Goal: Information Seeking & Learning: Learn about a topic

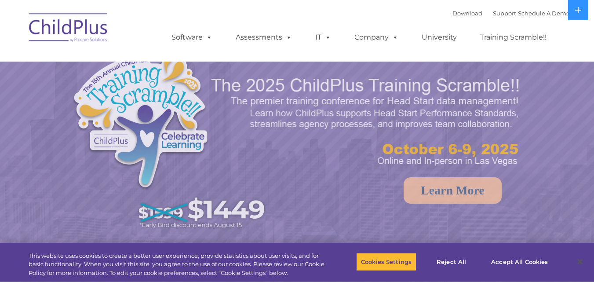
select select "MEDIUM"
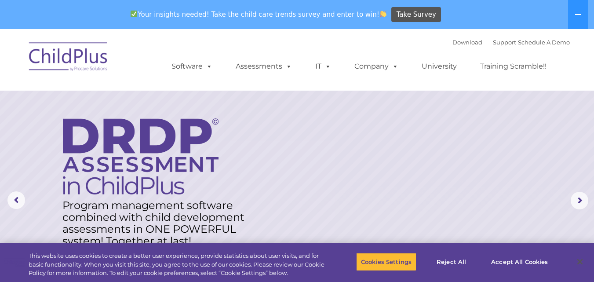
click at [267, 111] on rs-layer at bounding box center [297, 200] width 594 height 343
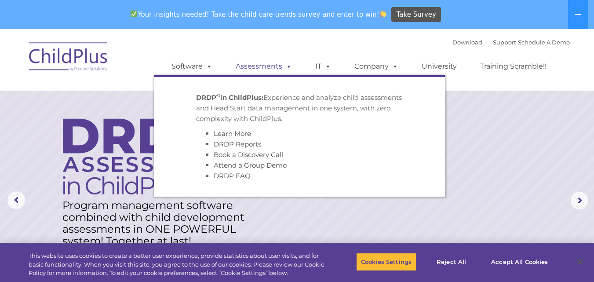
click at [288, 68] on span at bounding box center [287, 66] width 10 height 8
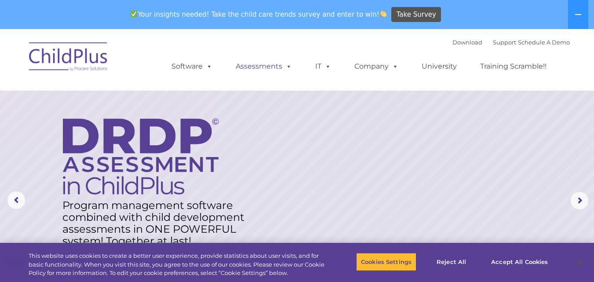
click at [288, 68] on span at bounding box center [287, 66] width 10 height 8
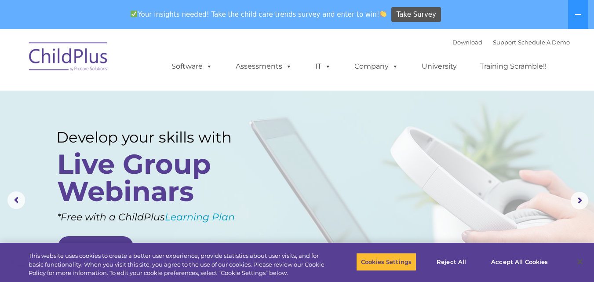
click at [286, 37] on div "Download Support | Schedule A Demo  MENU MENU Software ChildPlus: The original…" at bounding box center [362, 60] width 416 height 48
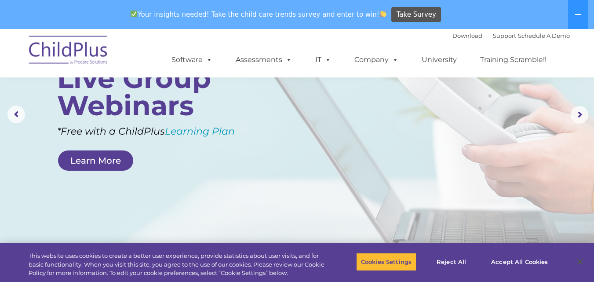
scroll to position [88, 0]
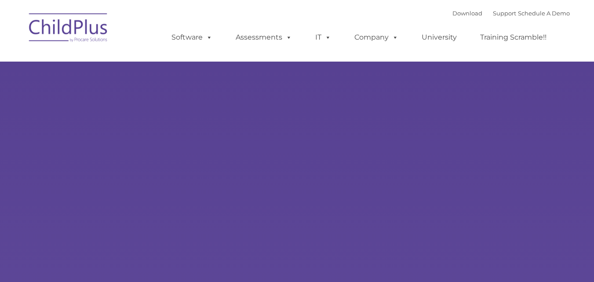
select select "MEDIUM"
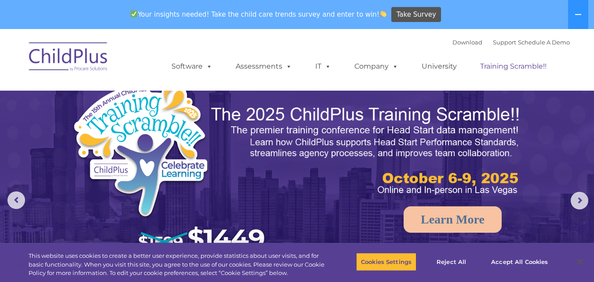
click at [515, 69] on link "Training Scramble!!" at bounding box center [513, 67] width 84 height 18
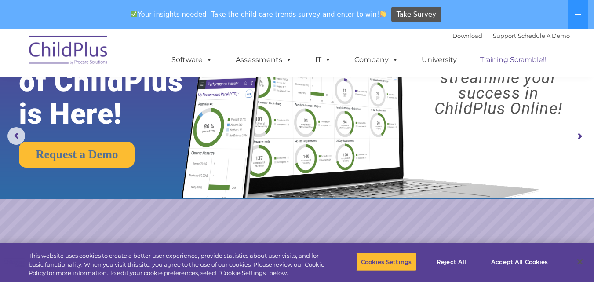
scroll to position [66, 0]
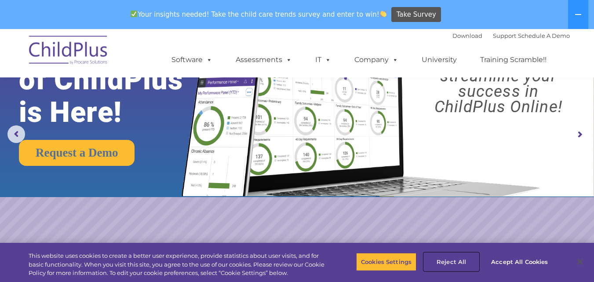
click at [456, 263] on button "Reject All" at bounding box center [451, 261] width 55 height 18
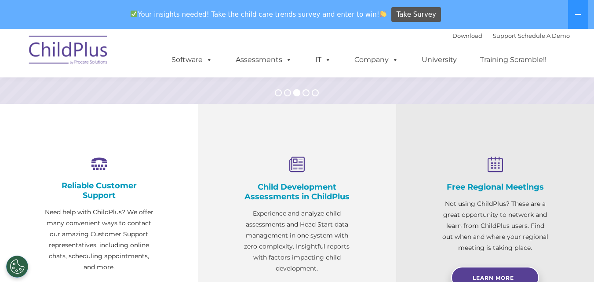
scroll to position [265, 0]
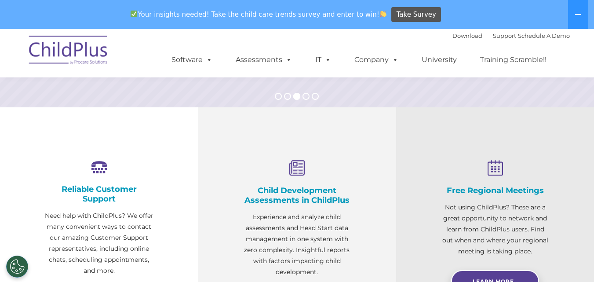
click at [294, 172] on icon at bounding box center [297, 168] width 110 height 17
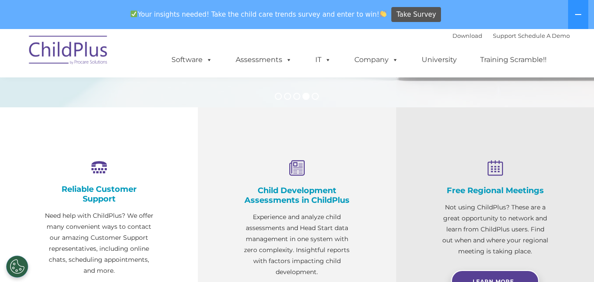
click at [297, 205] on div "Child Development Assessments in ChildPlus Experience and analyze child assessm…" at bounding box center [297, 218] width 110 height 117
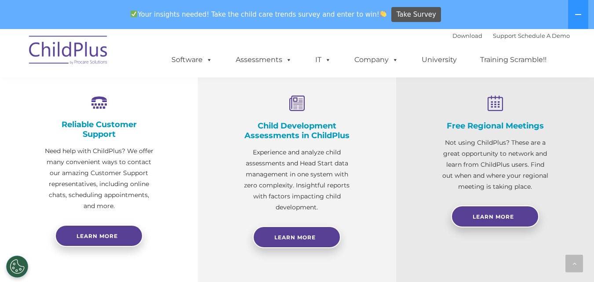
scroll to position [331, 0]
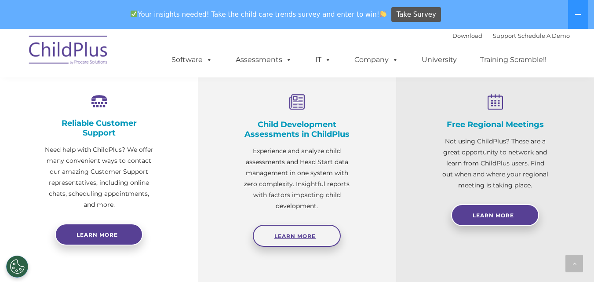
click at [305, 231] on link "Learn More" at bounding box center [297, 236] width 88 height 22
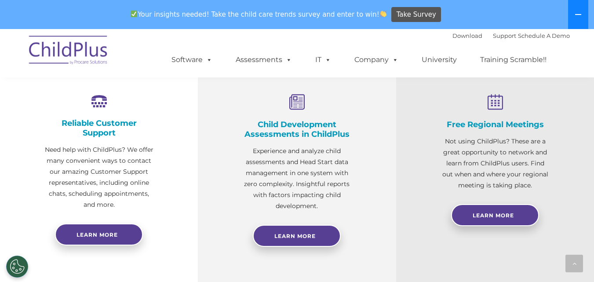
click at [580, 14] on icon at bounding box center [578, 14] width 7 height 7
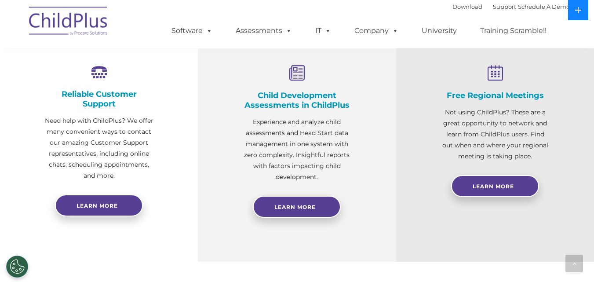
click at [580, 14] on button at bounding box center [578, 10] width 20 height 20
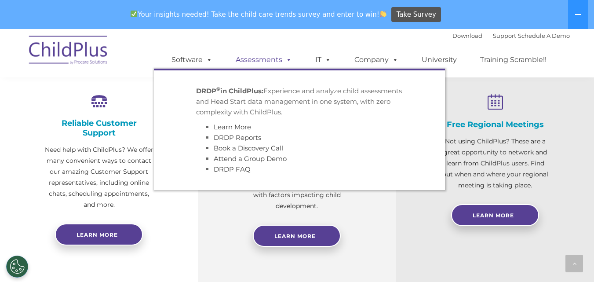
click at [288, 61] on span at bounding box center [287, 59] width 10 height 8
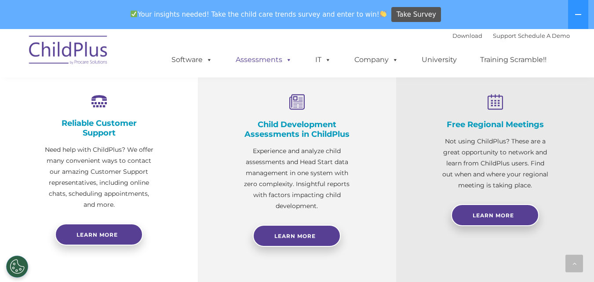
click at [288, 61] on span at bounding box center [287, 59] width 10 height 8
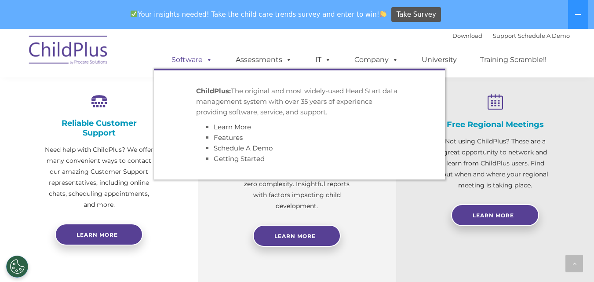
click at [209, 61] on span at bounding box center [208, 59] width 10 height 8
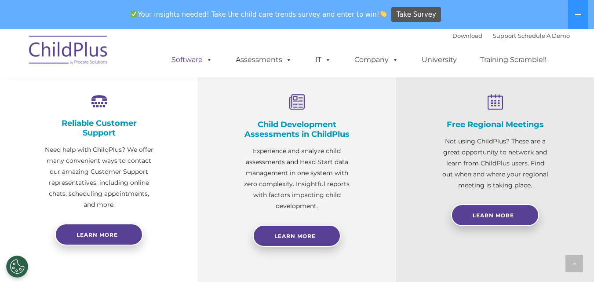
click at [209, 61] on span at bounding box center [208, 59] width 10 height 8
click at [230, 47] on ul "Software ChildPlus: The original and most widely-used Head Start data managemen…" at bounding box center [362, 59] width 416 height 35
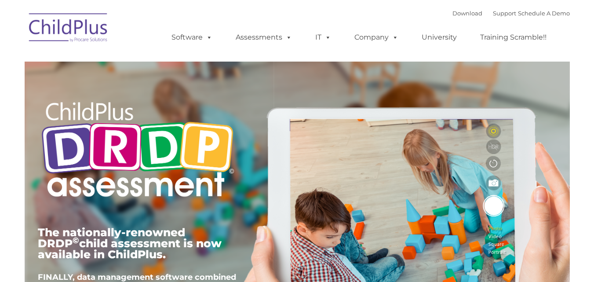
type input ""
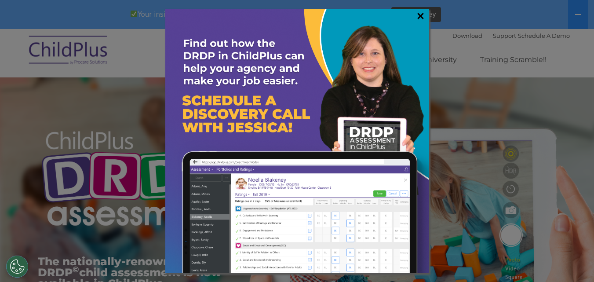
click at [420, 15] on link "×" at bounding box center [421, 15] width 10 height 9
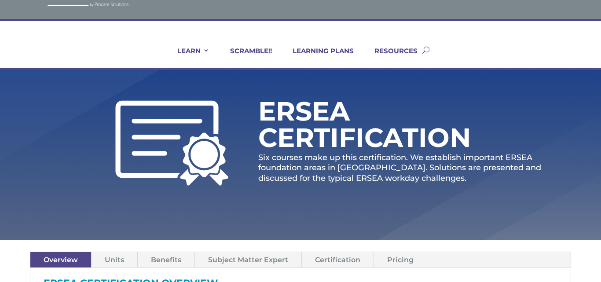
scroll to position [28, 0]
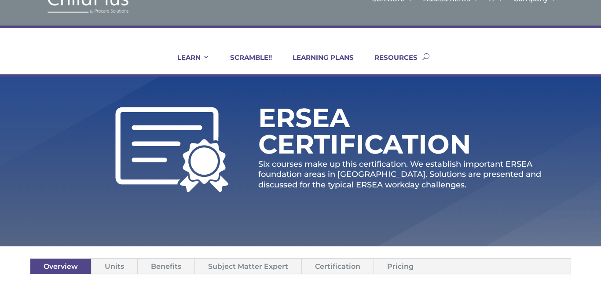
click at [425, 55] on button "button" at bounding box center [425, 57] width 7 height 36
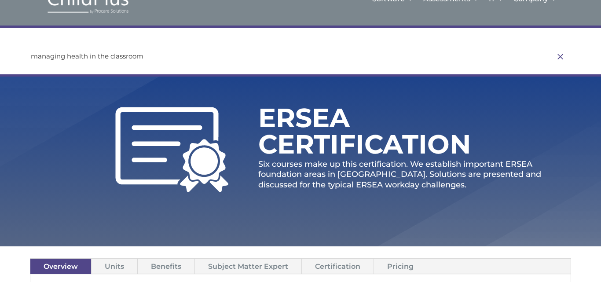
type input "managing health in the classroom"
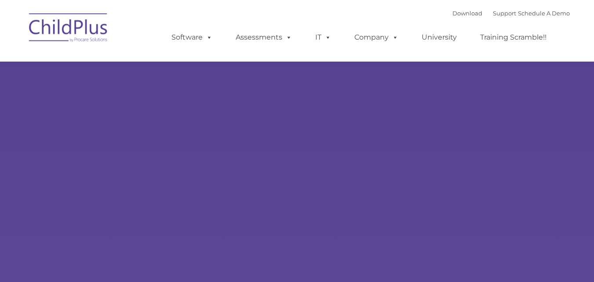
type input ""
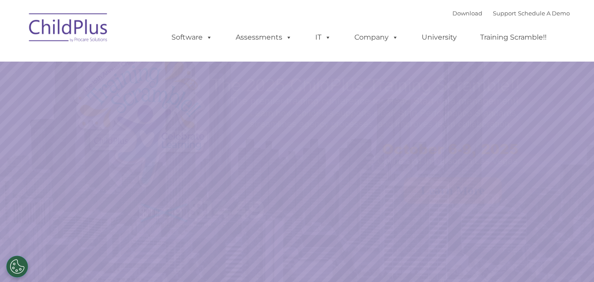
select select "MEDIUM"
